Goal: Task Accomplishment & Management: Use online tool/utility

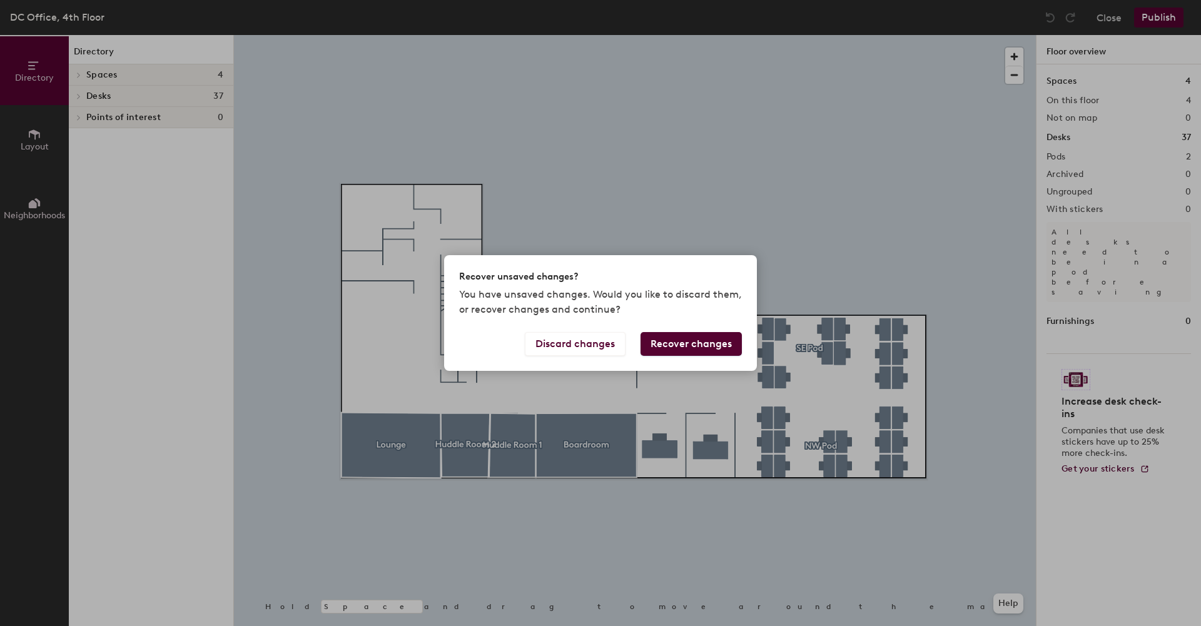
click at [687, 342] on button "Recover changes" at bounding box center [691, 344] width 101 height 24
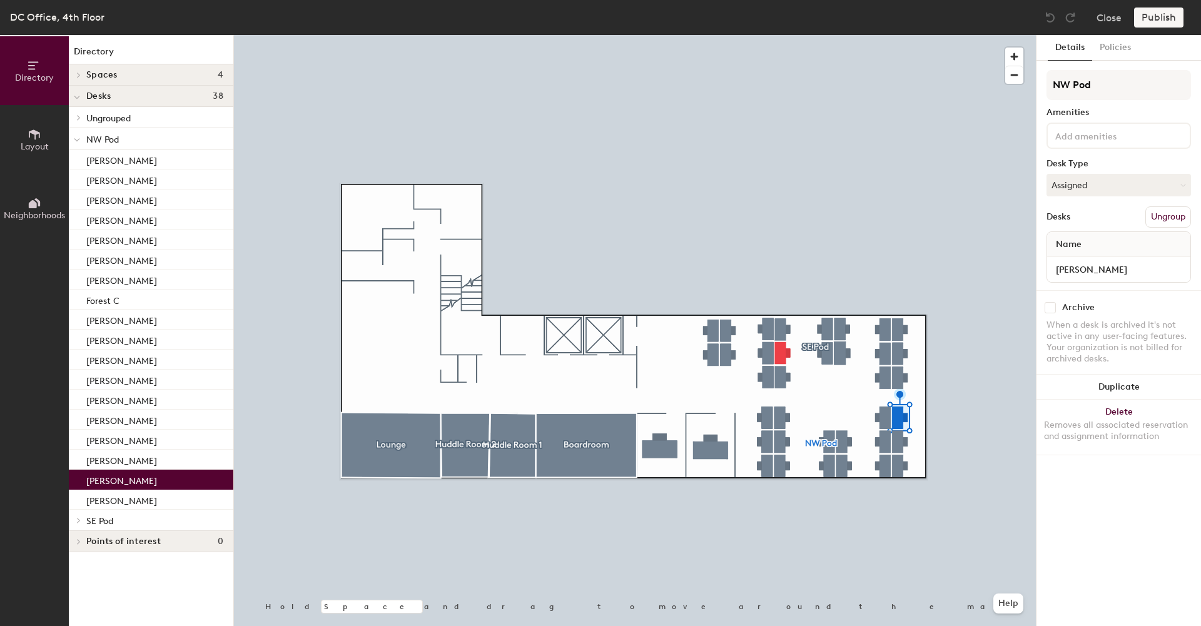
click at [880, 35] on div at bounding box center [635, 35] width 802 height 0
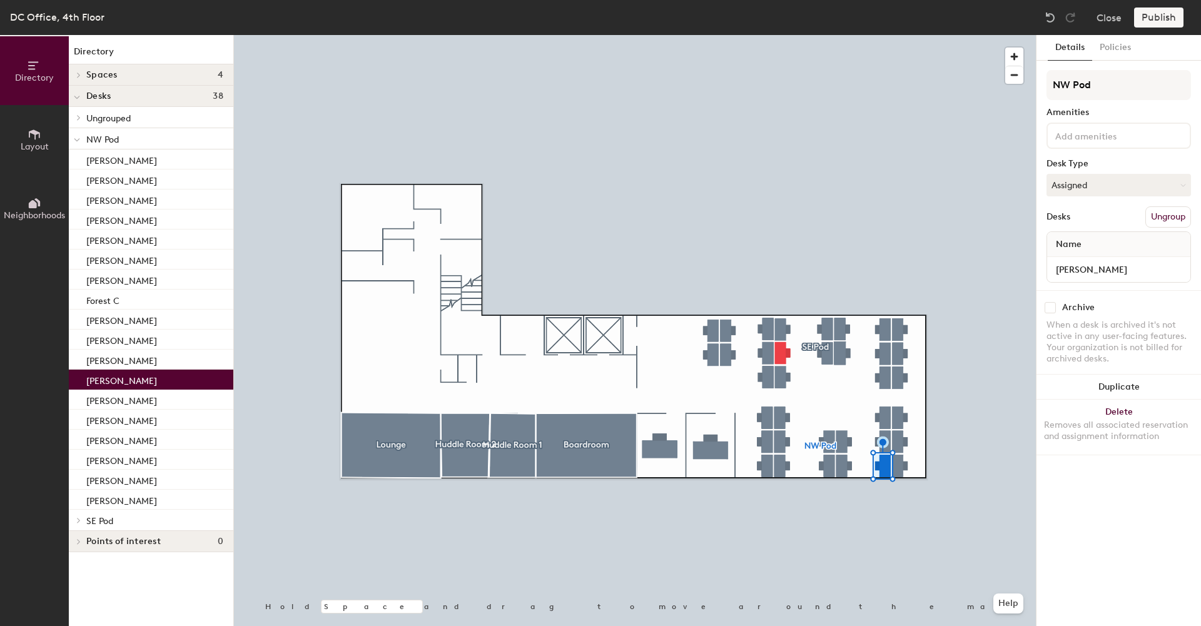
click at [884, 35] on div at bounding box center [635, 35] width 802 height 0
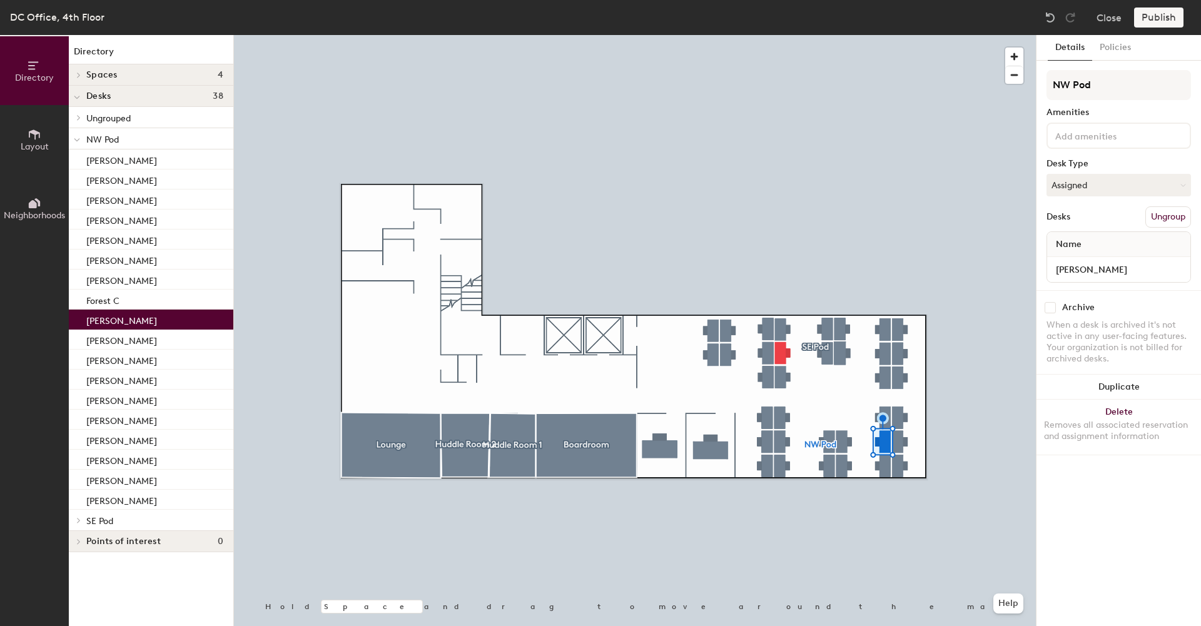
click at [1148, 18] on div "Publish" at bounding box center [1162, 18] width 57 height 20
click at [1147, 18] on div "Publish" at bounding box center [1162, 18] width 57 height 20
click at [1028, 35] on div at bounding box center [635, 35] width 802 height 0
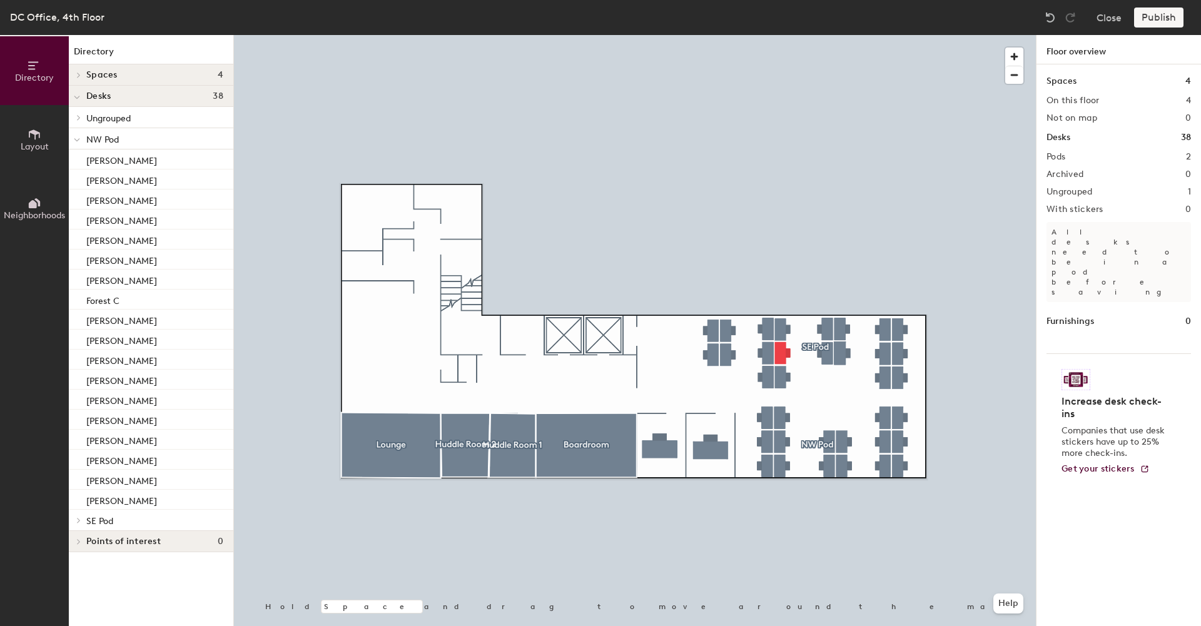
click at [973, 35] on div at bounding box center [635, 35] width 802 height 0
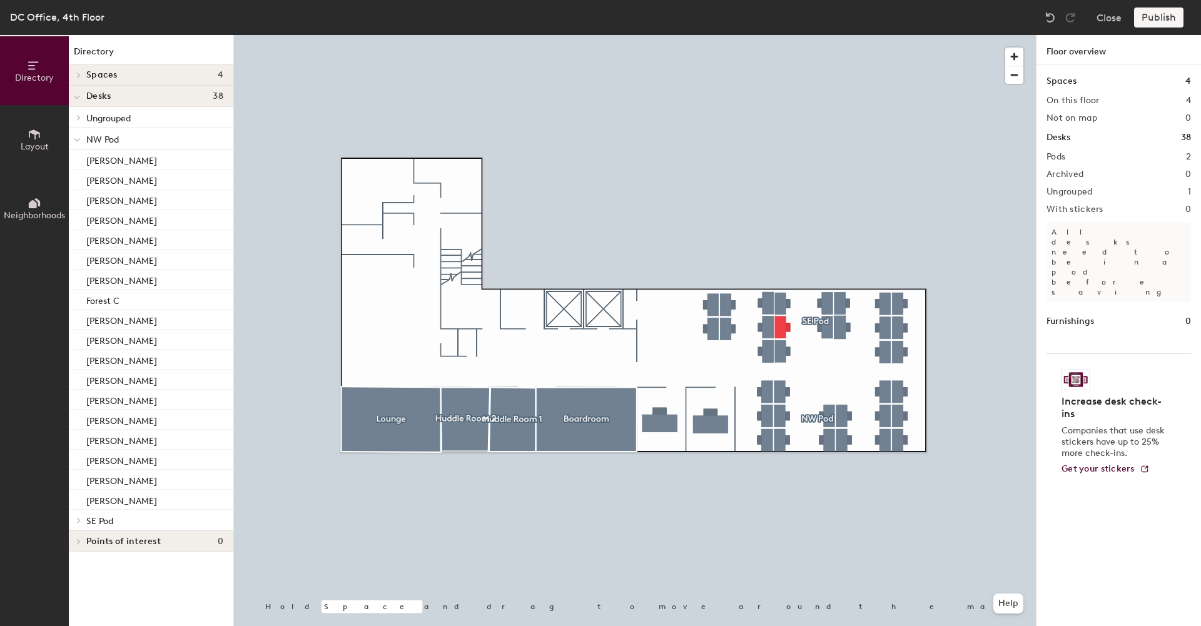
click at [1160, 17] on div "Publish" at bounding box center [1162, 18] width 57 height 20
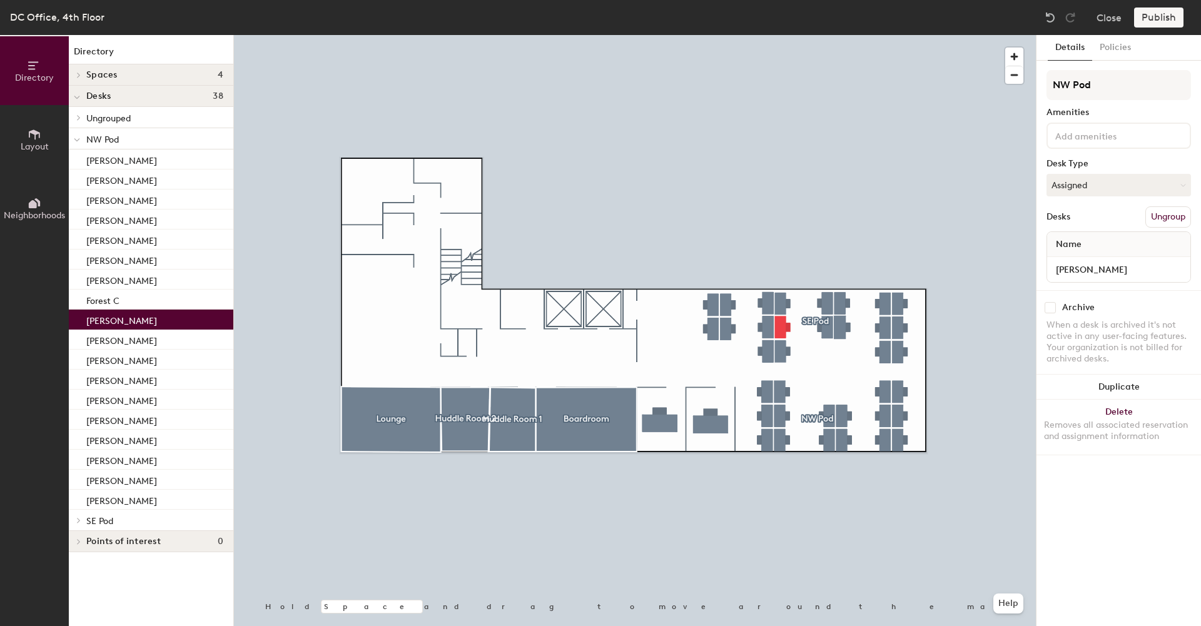
click at [136, 320] on div "[PERSON_NAME]" at bounding box center [151, 320] width 165 height 20
click at [1150, 24] on div "Publish" at bounding box center [1162, 18] width 57 height 20
click at [1117, 51] on button "Policies" at bounding box center [1115, 48] width 46 height 26
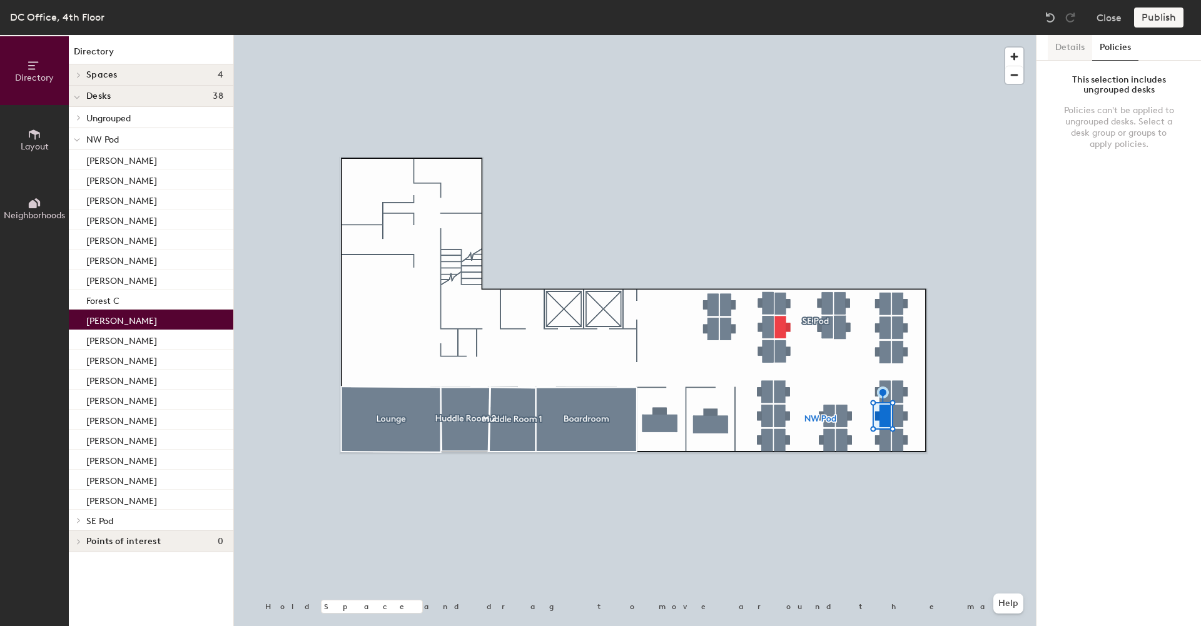
click at [1062, 51] on button "Details" at bounding box center [1070, 48] width 44 height 26
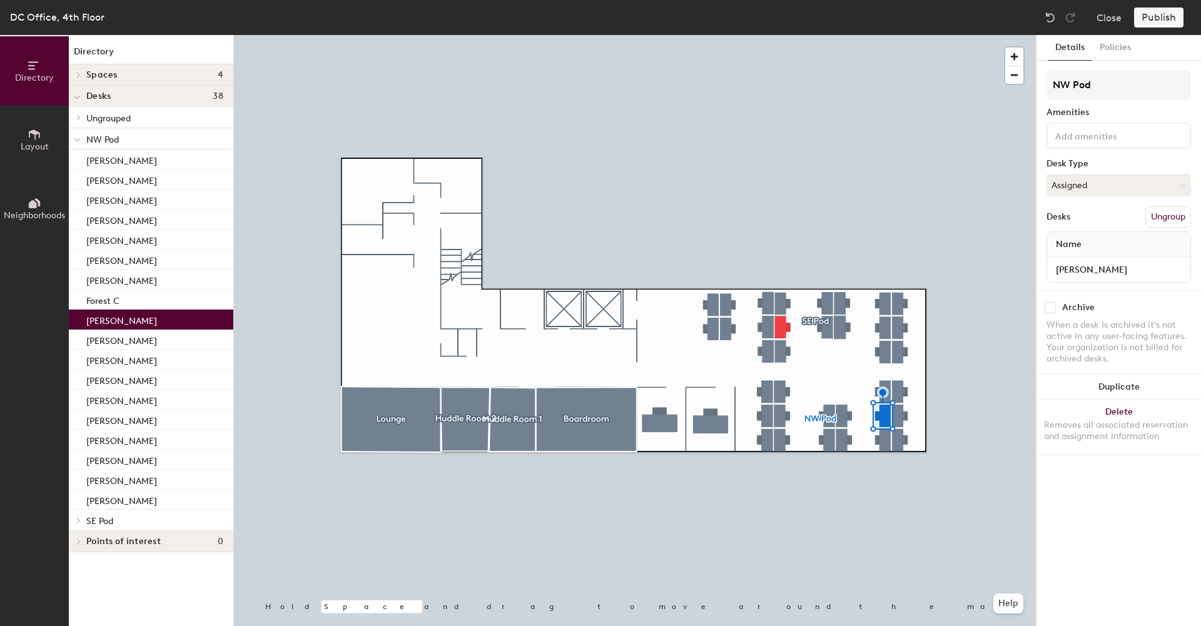
click at [1152, 26] on div "Publish" at bounding box center [1162, 18] width 57 height 20
click at [1149, 20] on div "Publish" at bounding box center [1162, 18] width 57 height 20
click at [854, 35] on div at bounding box center [635, 35] width 802 height 0
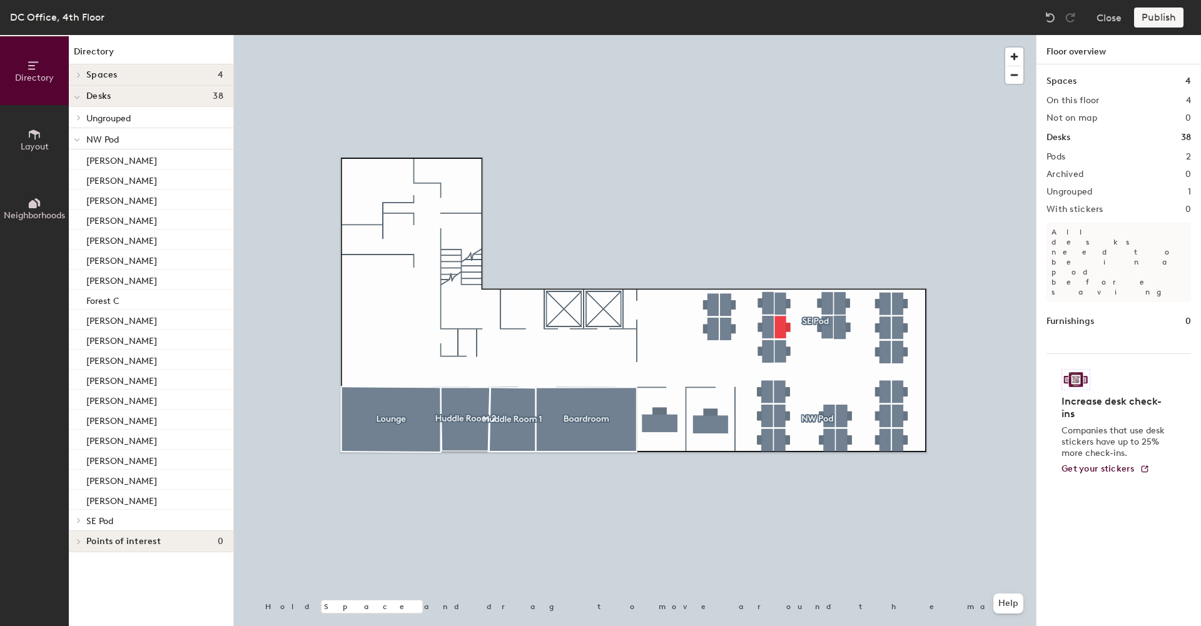
click at [25, 151] on span "Layout" at bounding box center [35, 146] width 28 height 11
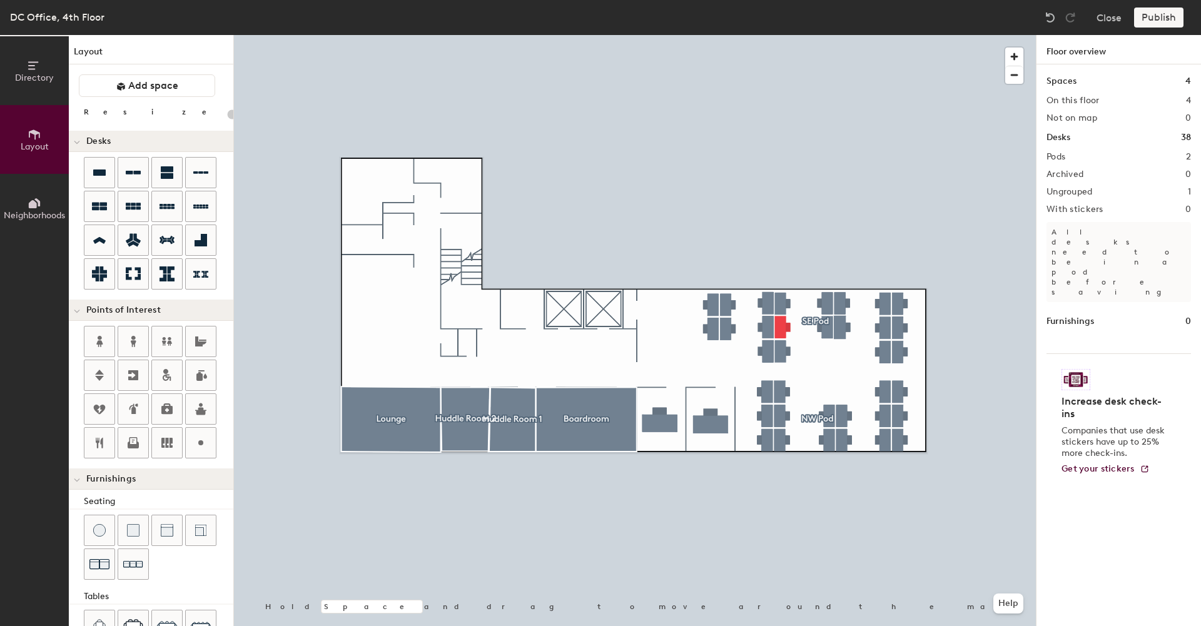
click at [29, 148] on span "Layout" at bounding box center [35, 146] width 28 height 11
click at [19, 61] on button "Directory" at bounding box center [34, 70] width 69 height 69
